Goal: Find specific page/section: Find specific page/section

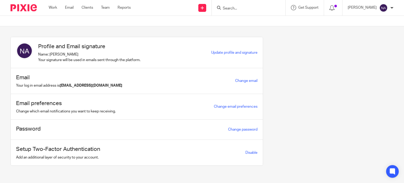
click at [240, 10] on input "Search" at bounding box center [245, 8] width 47 height 5
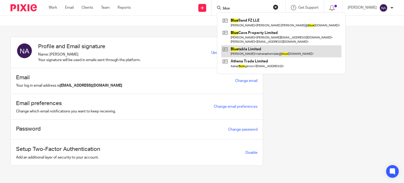
type input "blue"
click at [263, 48] on link at bounding box center [281, 51] width 120 height 12
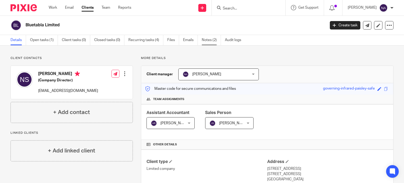
click at [217, 41] on link "Notes (2)" at bounding box center [211, 40] width 19 height 10
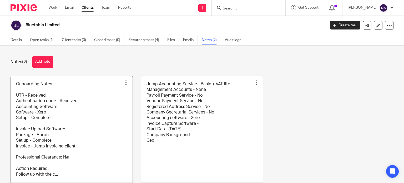
scroll to position [35, 0]
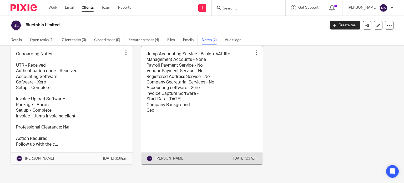
click at [192, 74] on link at bounding box center [202, 105] width 122 height 118
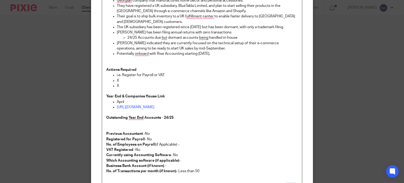
scroll to position [138, 0]
